Goal: Obtain resource: Download file/media

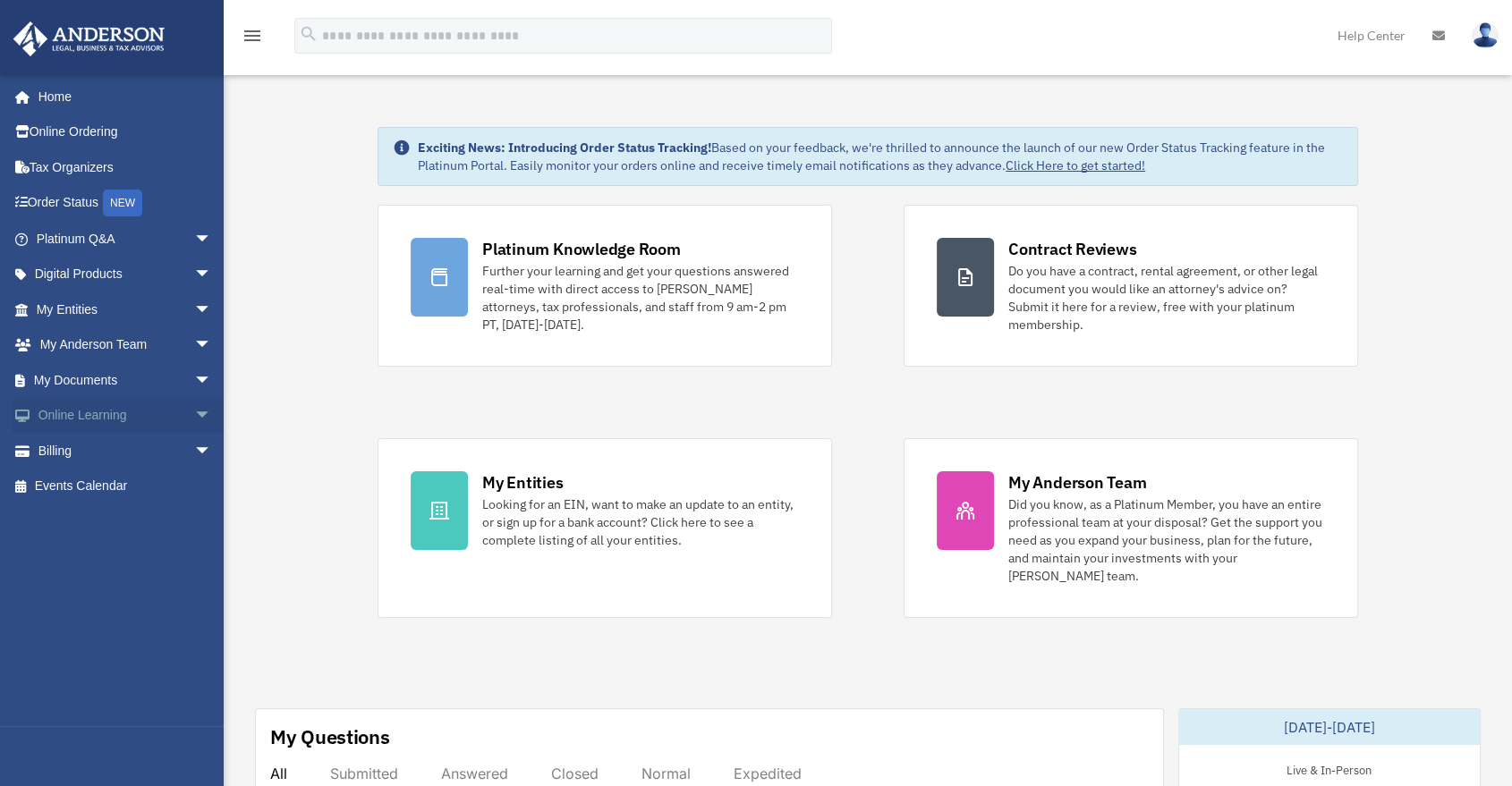
click at [194, 418] on span "arrow_drop_down" at bounding box center [212, 416] width 35 height 36
click at [108, 464] on link "Courses" at bounding box center [132, 450] width 214 height 35
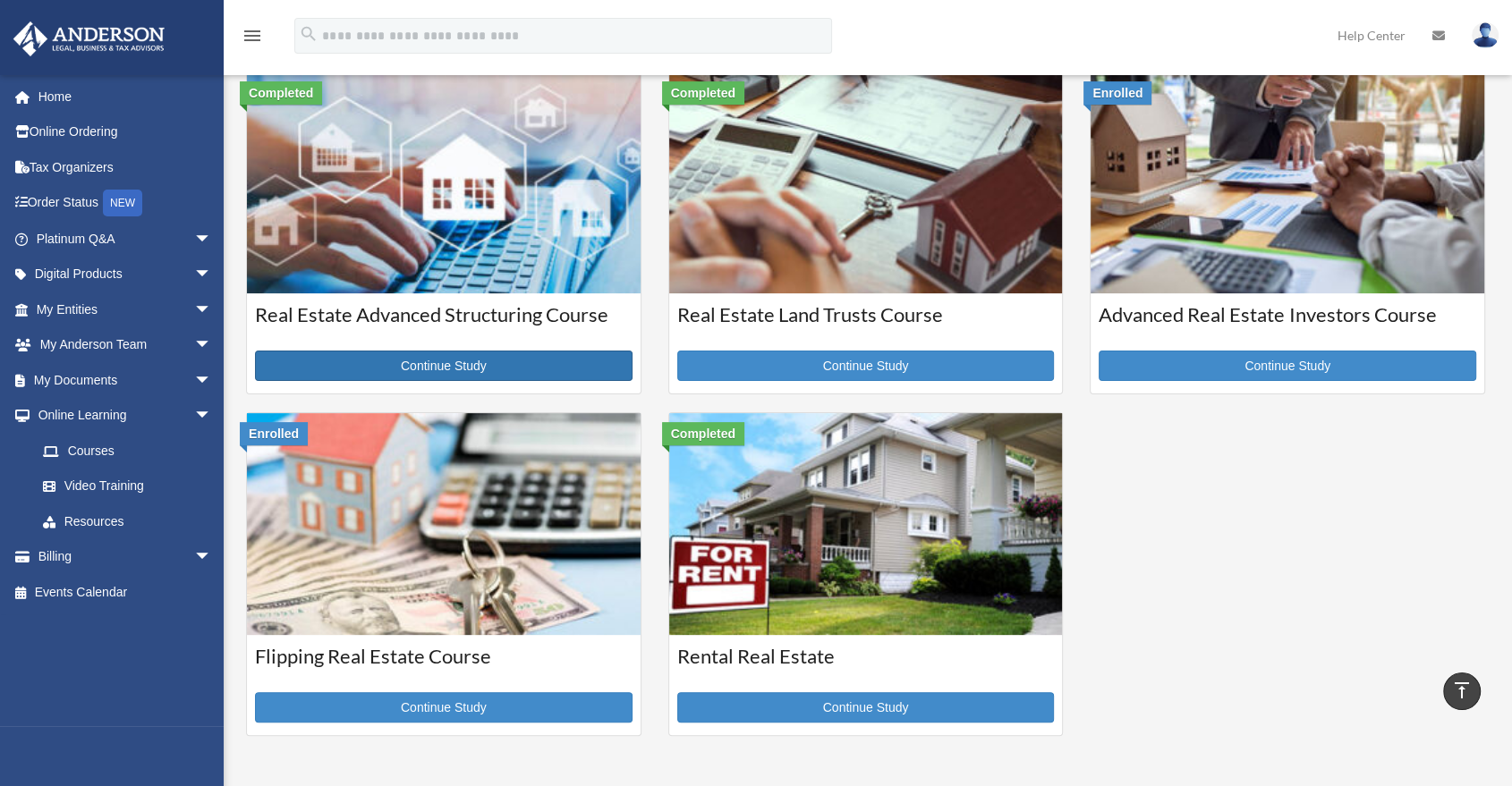
scroll to position [198, 0]
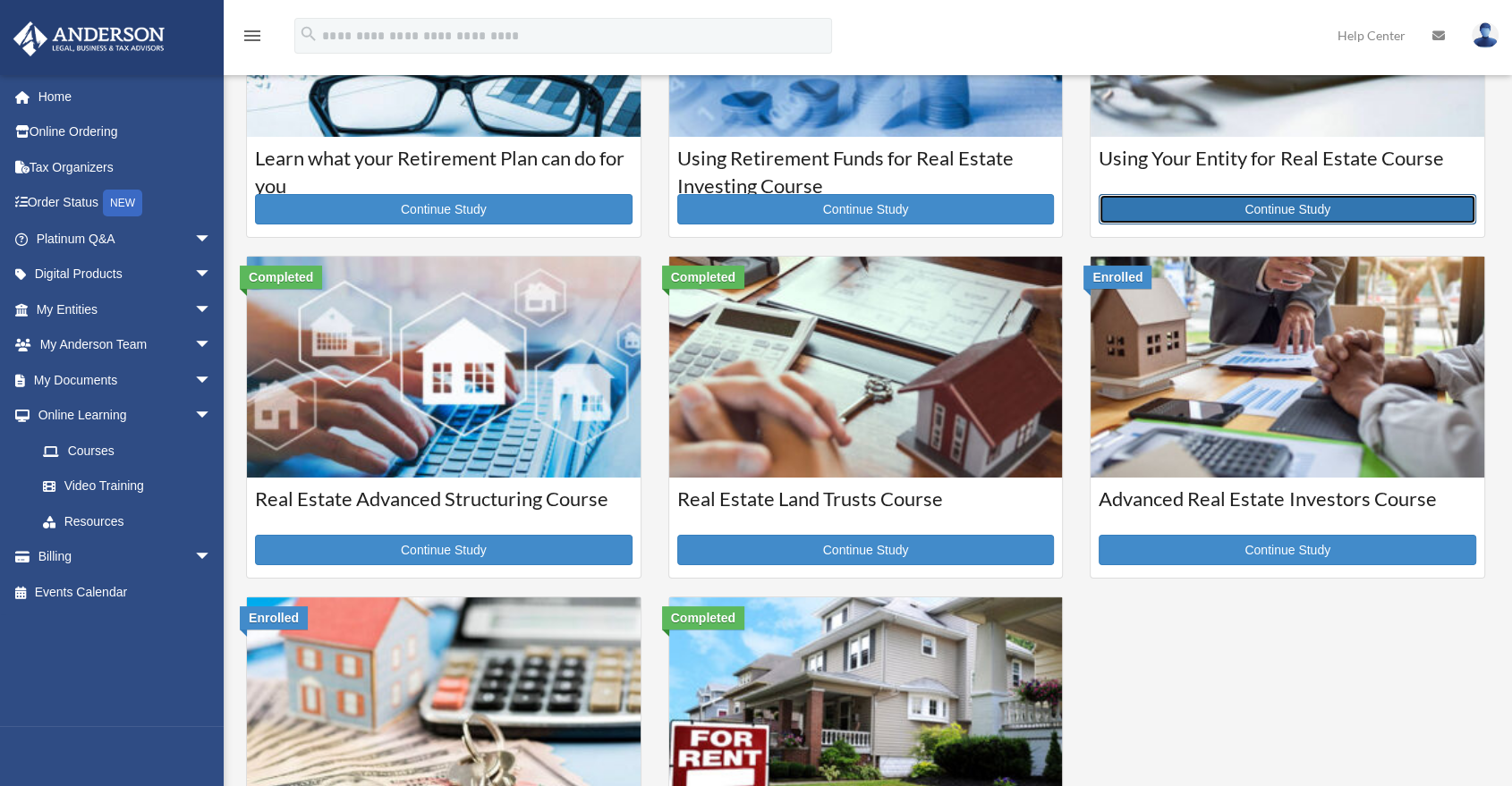
click at [1234, 213] on link "Continue Study" at bounding box center [1288, 209] width 378 height 31
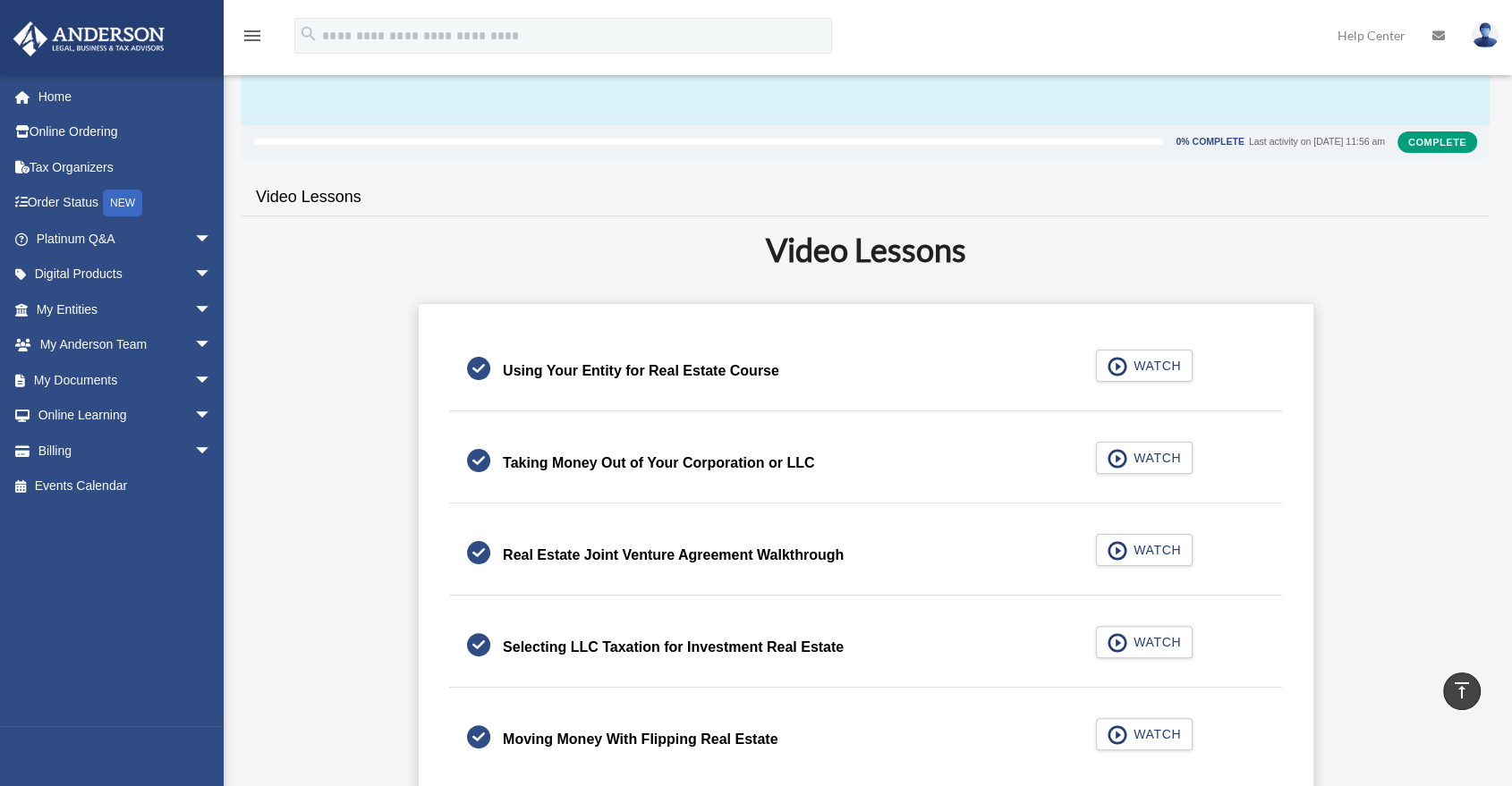
scroll to position [198, 0]
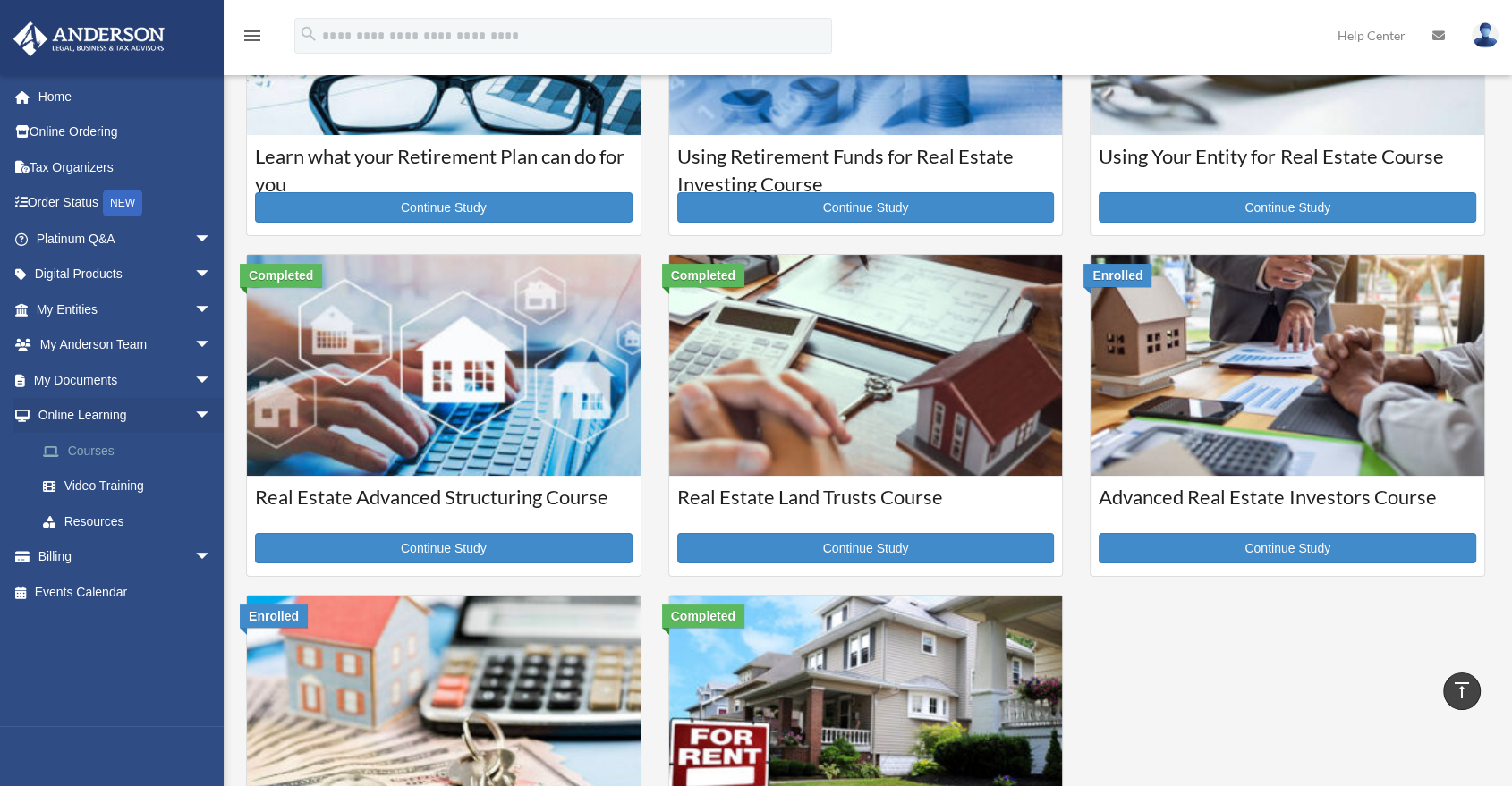
scroll to position [198, 0]
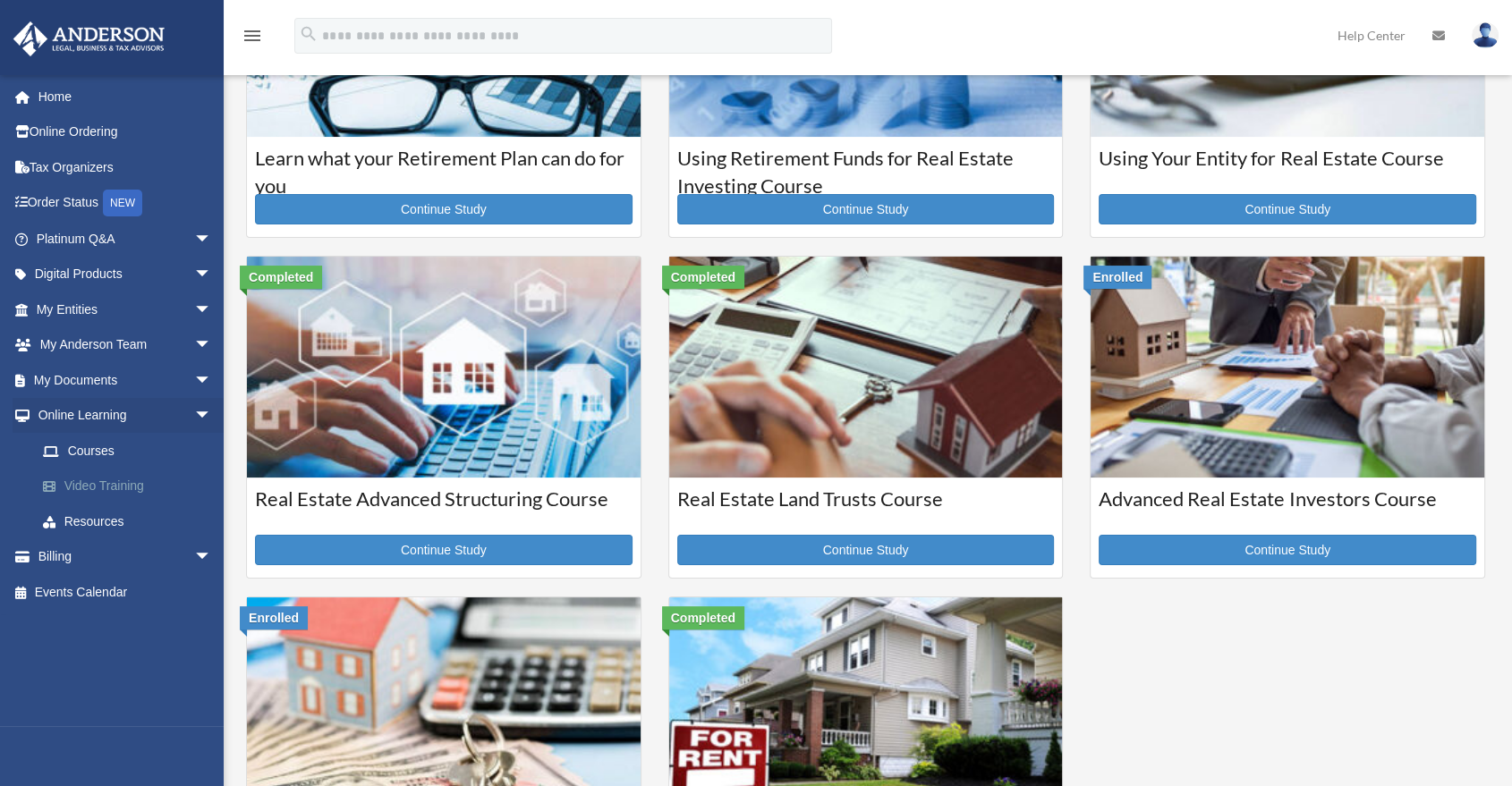
click at [104, 484] on link "Video Training" at bounding box center [132, 486] width 214 height 35
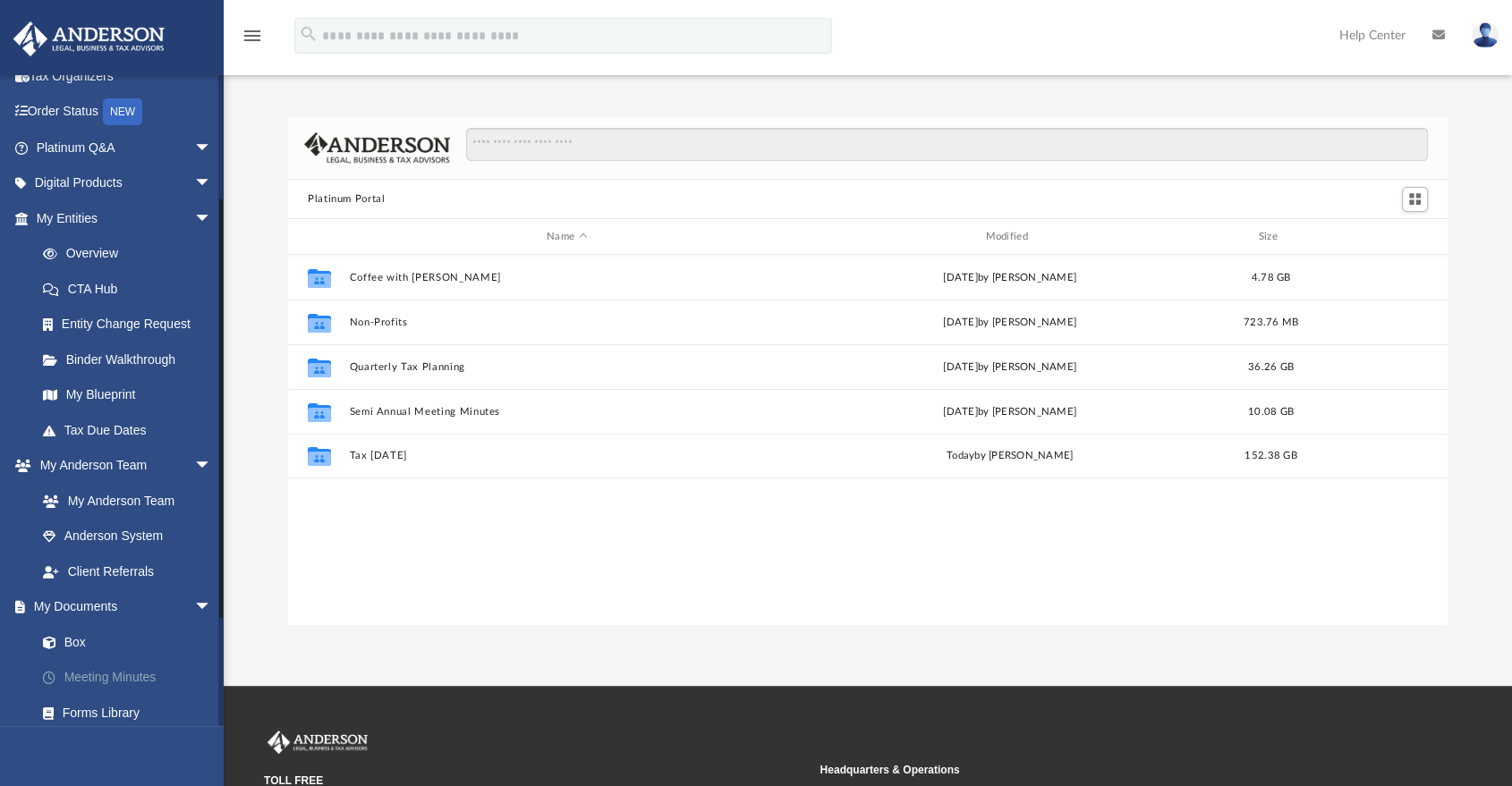
scroll to position [198, 0]
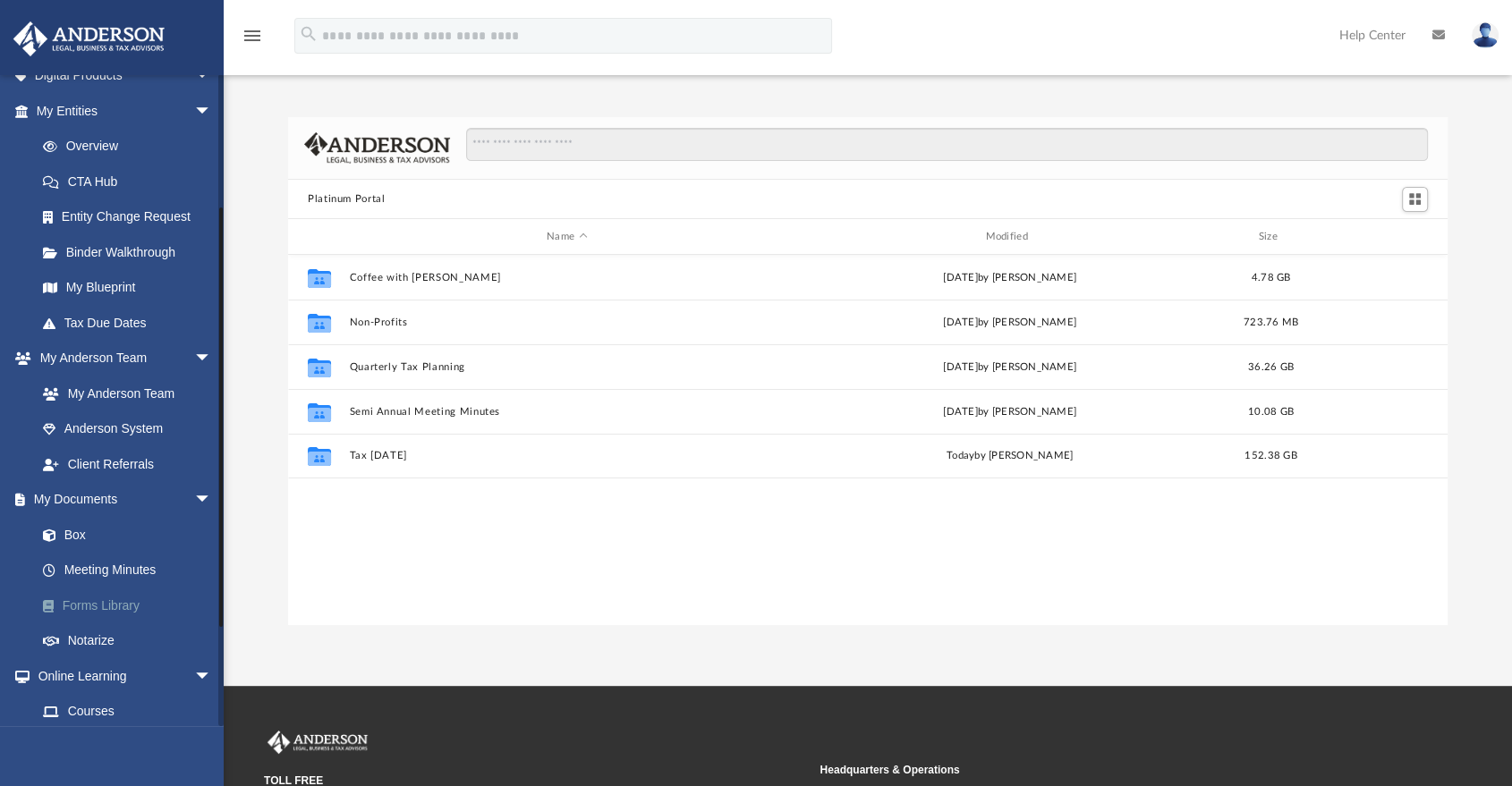
click at [119, 603] on link "Forms Library" at bounding box center [132, 606] width 214 height 35
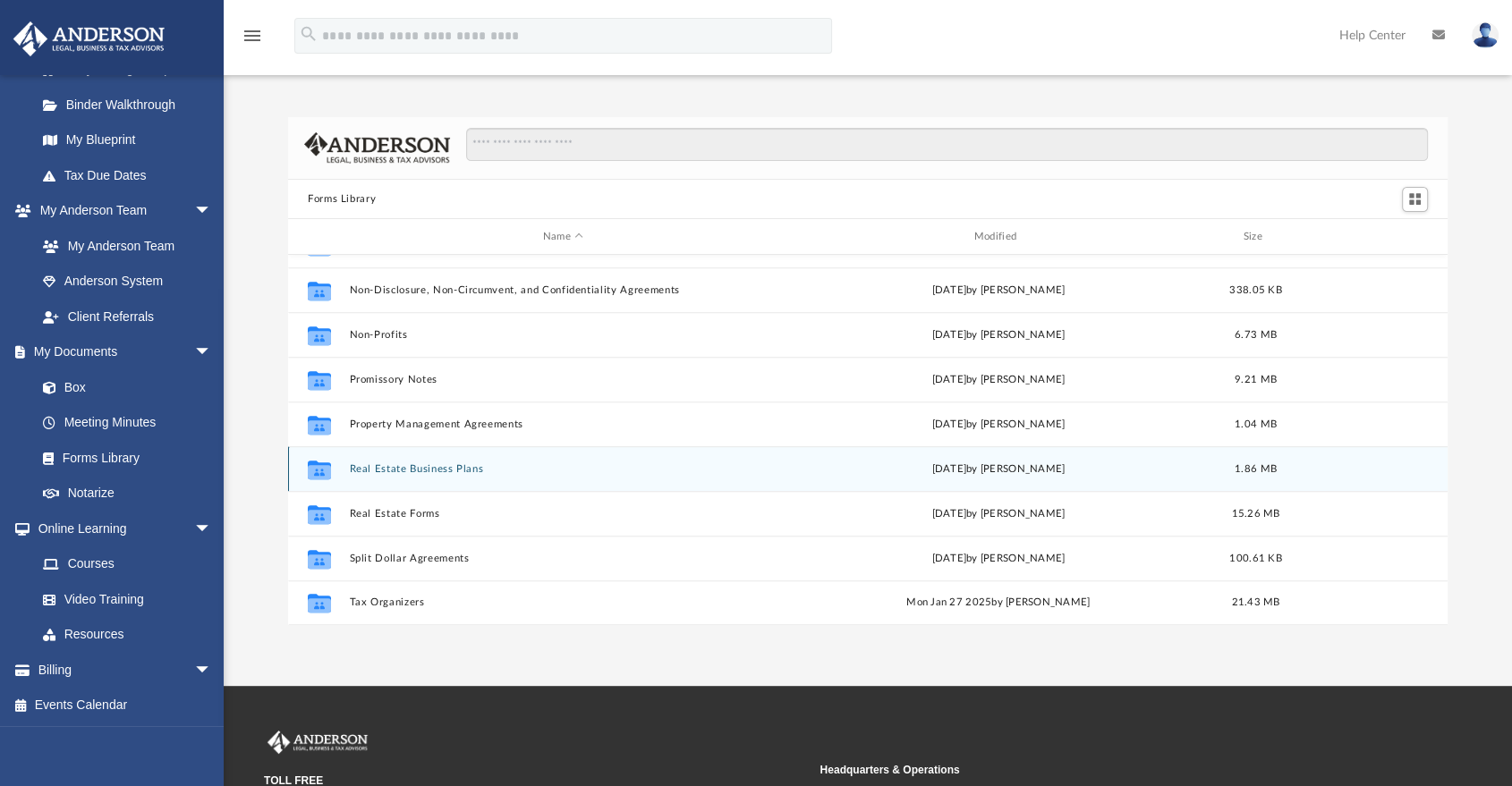
scroll to position [198, 0]
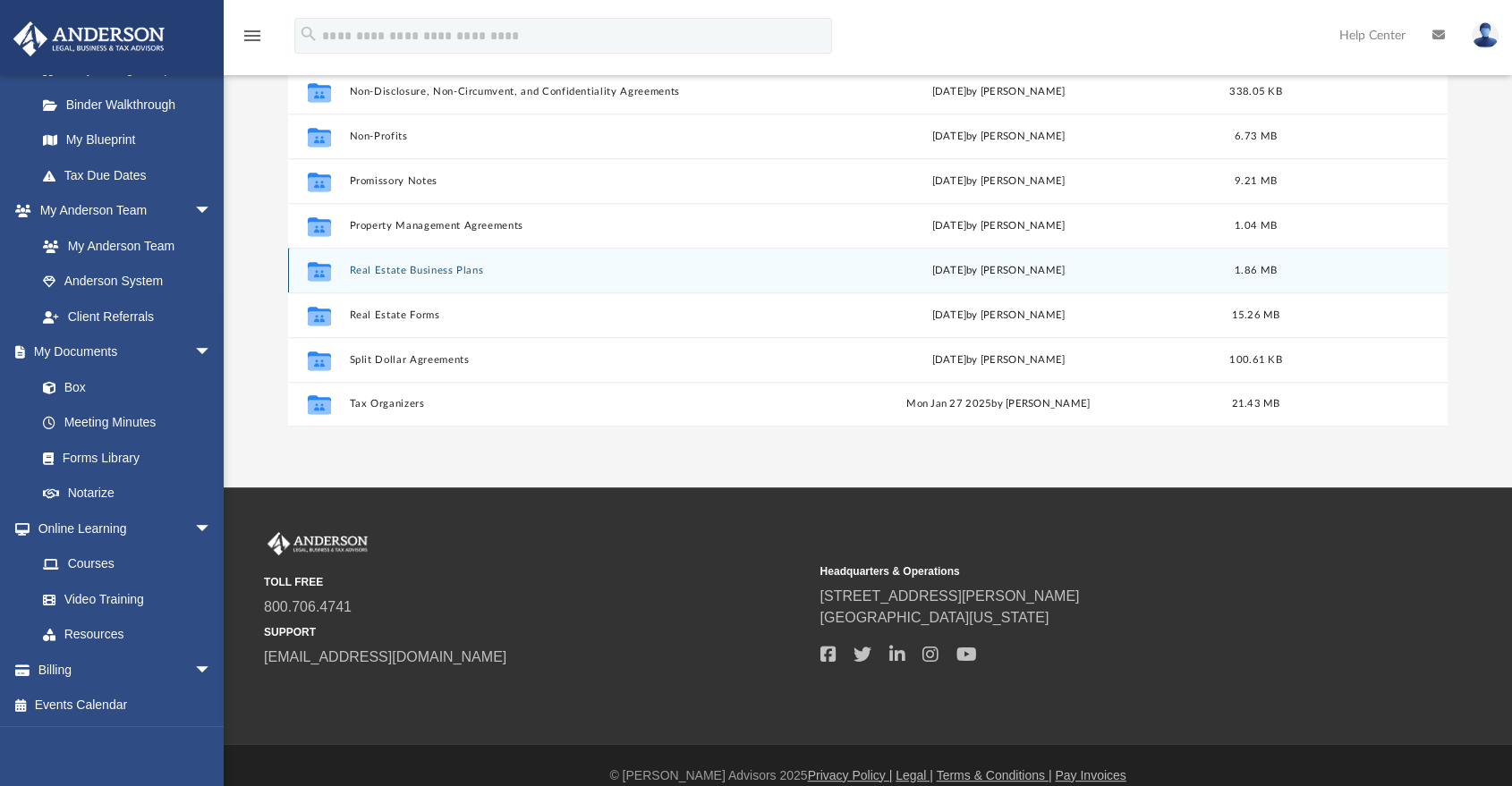
click at [415, 275] on button "Real Estate Business Plans" at bounding box center [564, 271] width 428 height 12
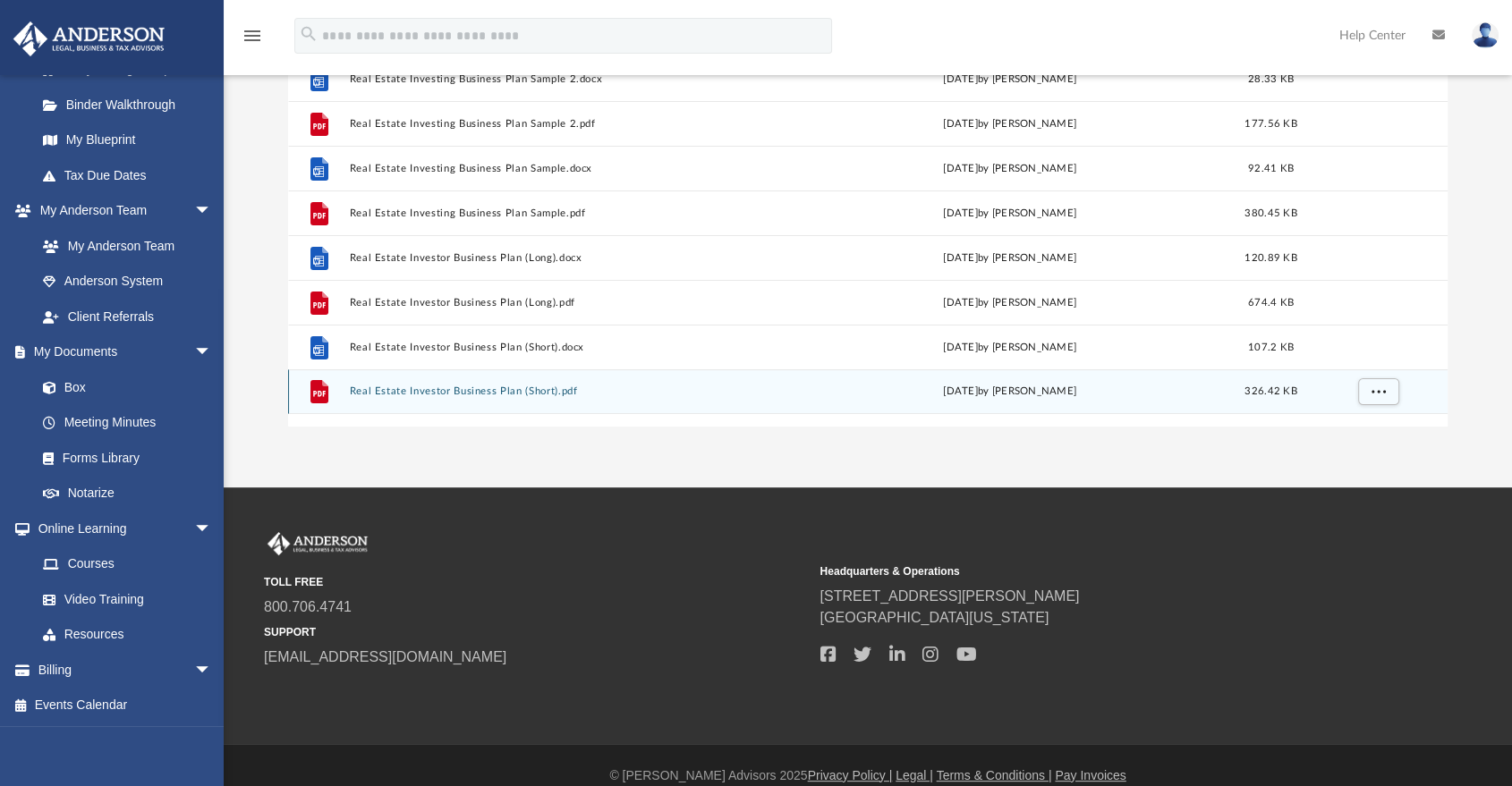
scroll to position [100, 0]
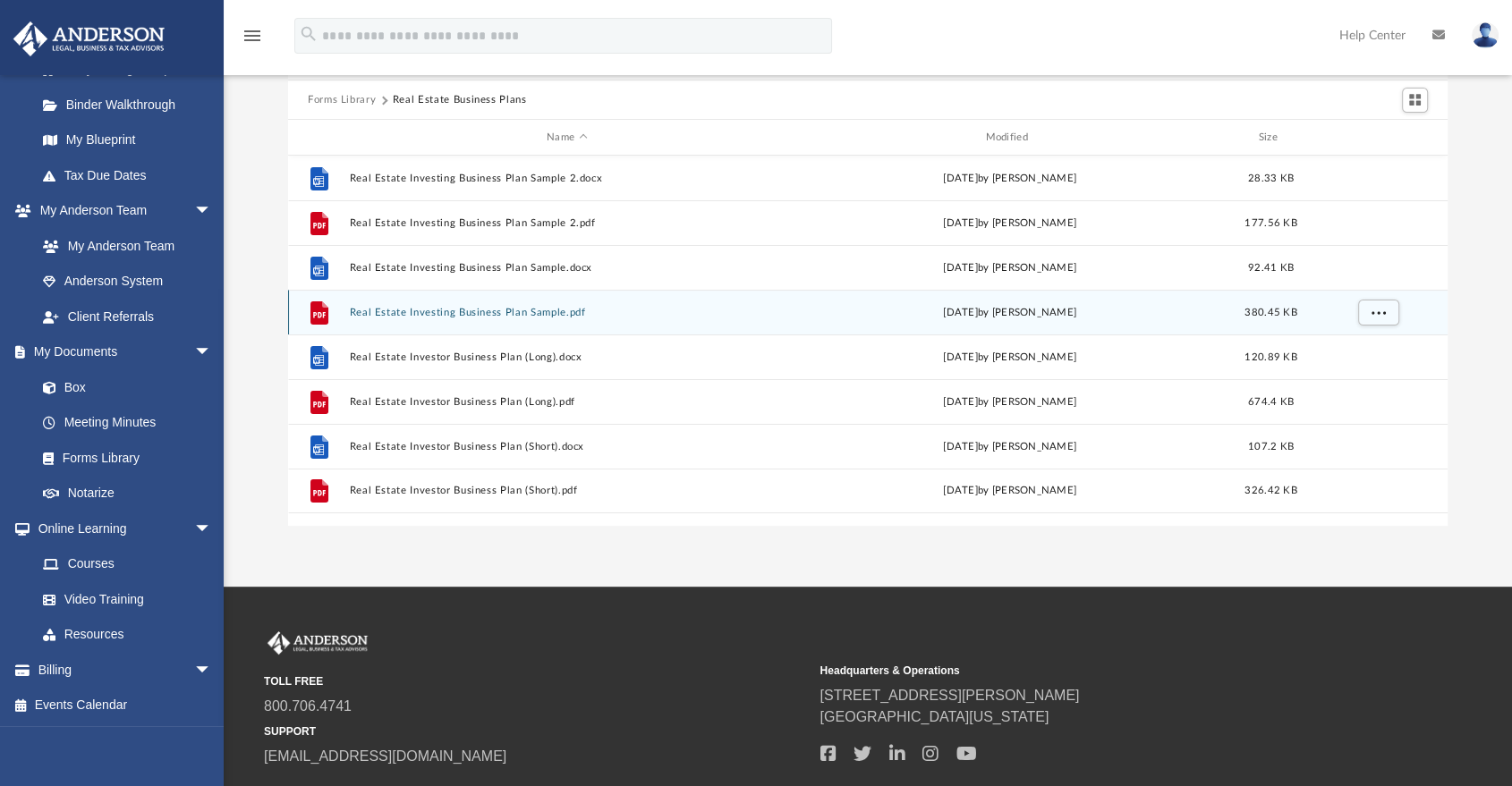
click at [496, 317] on button "Real Estate Investing Business Plan Sample.pdf" at bounding box center [567, 313] width 435 height 12
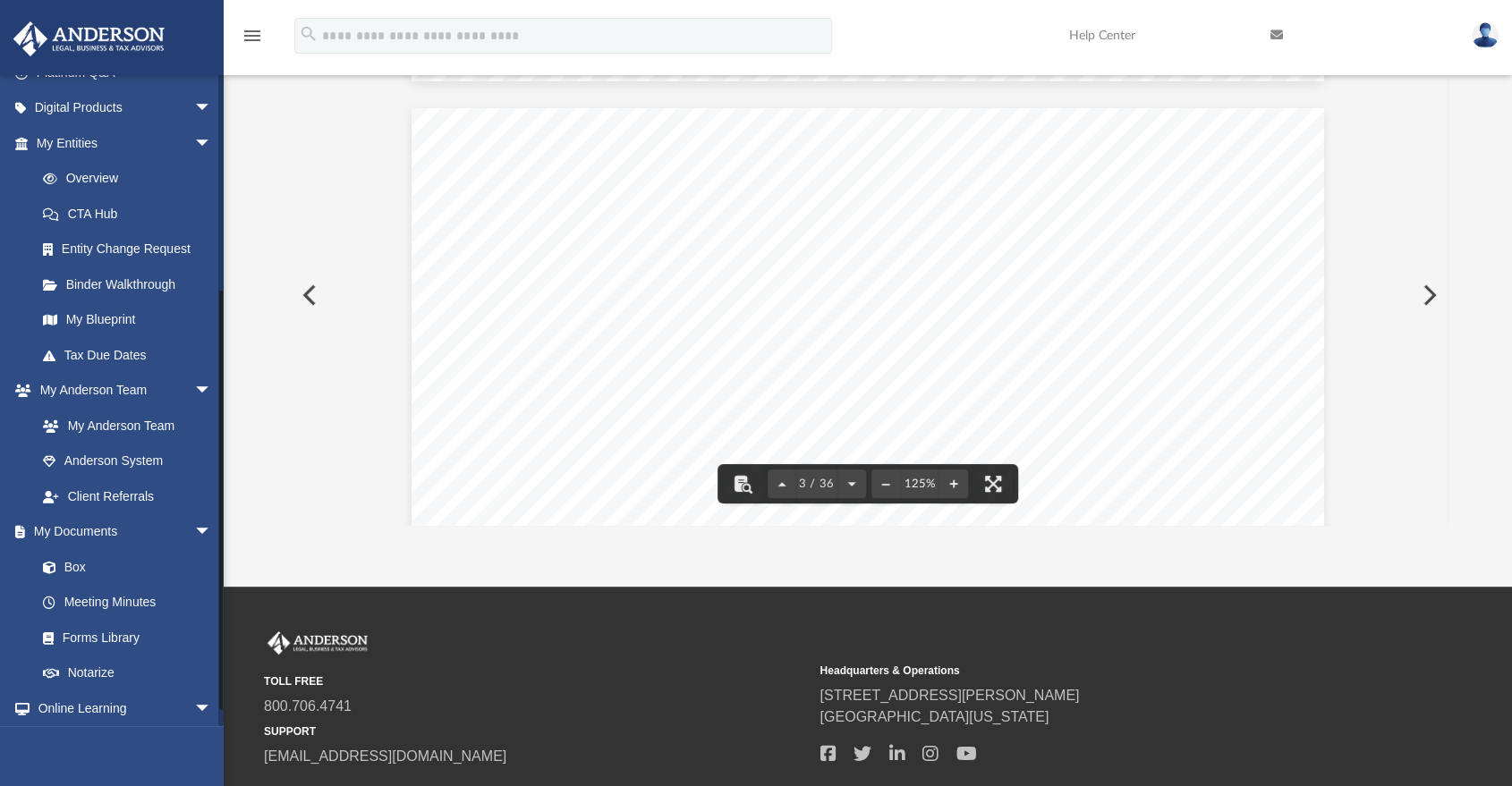
scroll to position [0, 0]
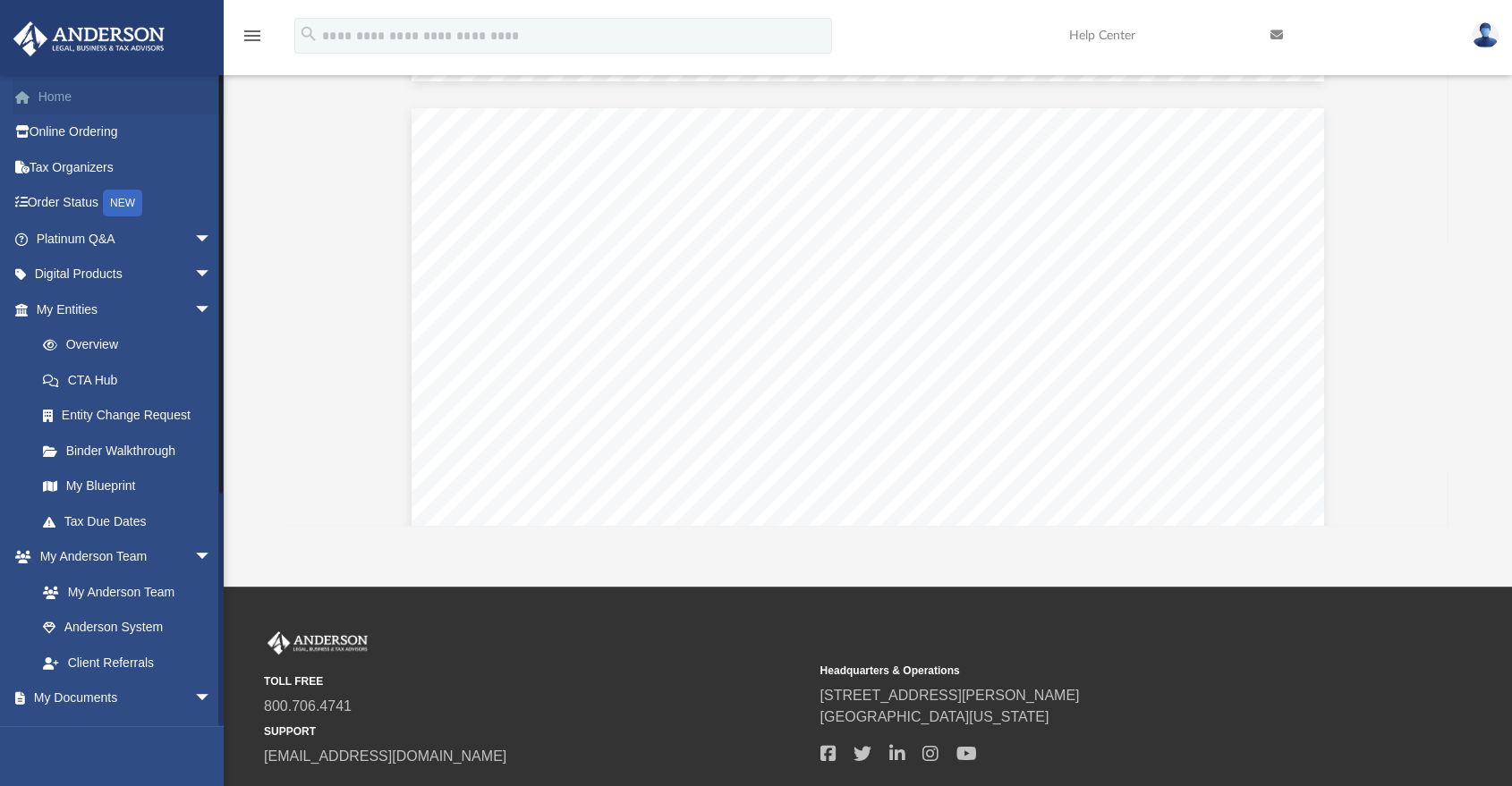
click at [75, 99] on link "Home" at bounding box center [125, 97] width 226 height 35
